Goal: Entertainment & Leisure: Consume media (video, audio)

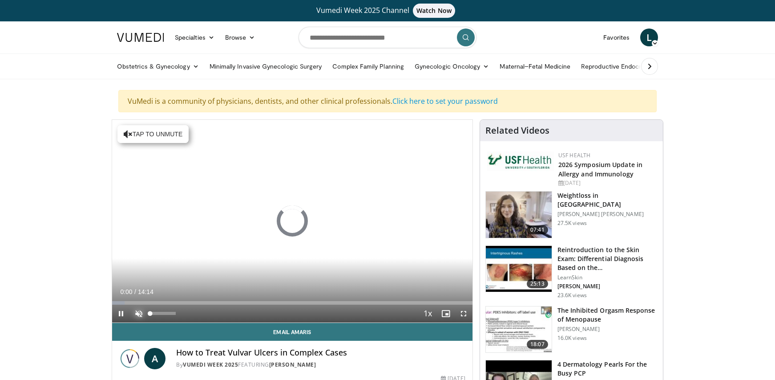
click at [140, 315] on span "Video Player" at bounding box center [139, 313] width 18 height 18
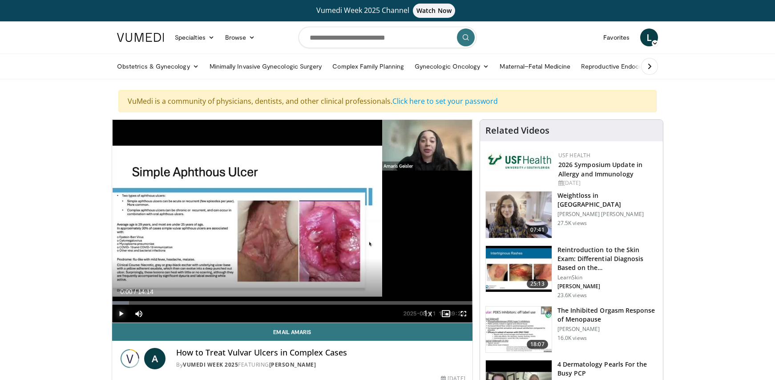
click at [123, 315] on span "Video Player" at bounding box center [121, 313] width 18 height 18
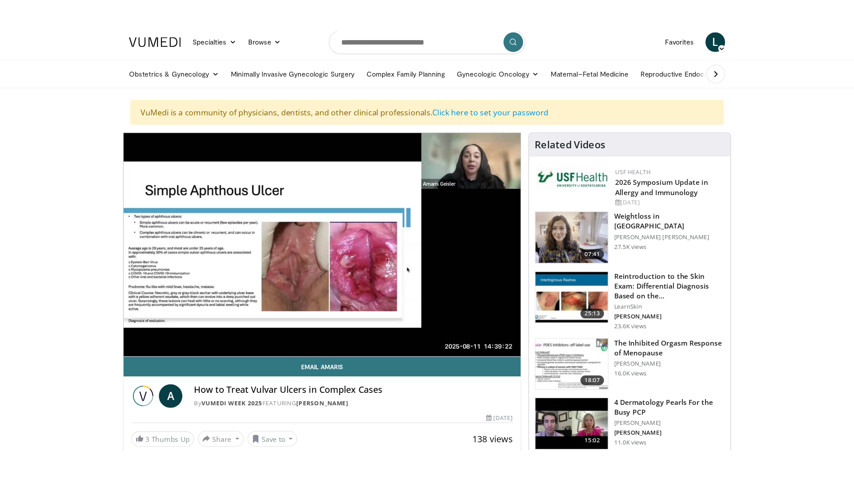
scroll to position [27, 0]
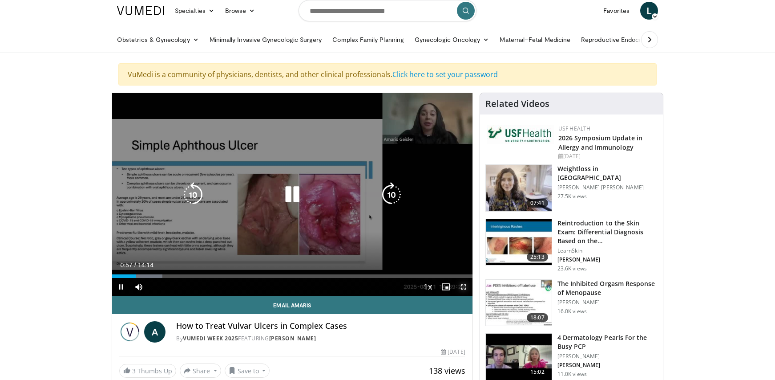
click at [466, 287] on span "Video Player" at bounding box center [464, 287] width 18 height 18
